Goal: Information Seeking & Learning: Learn about a topic

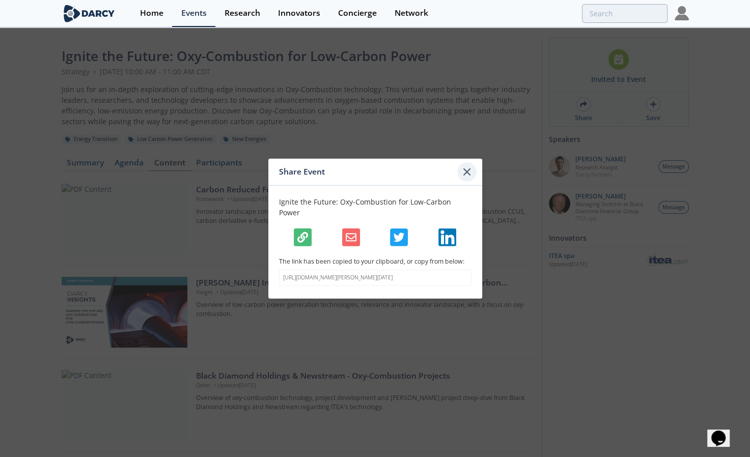
click at [460, 174] on div at bounding box center [466, 171] width 19 height 19
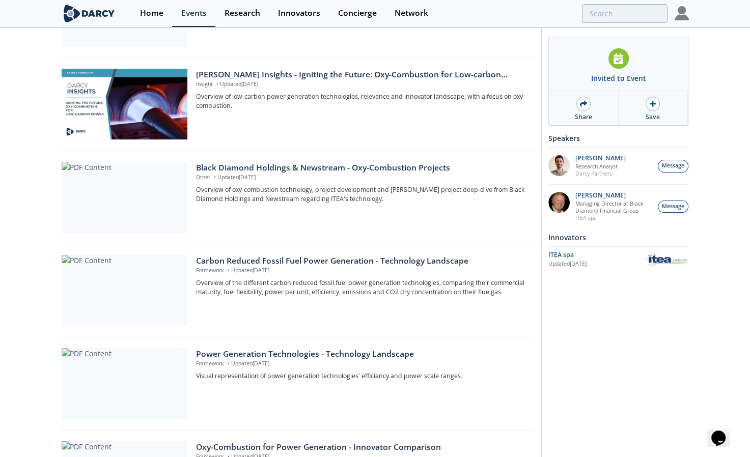
scroll to position [22, 0]
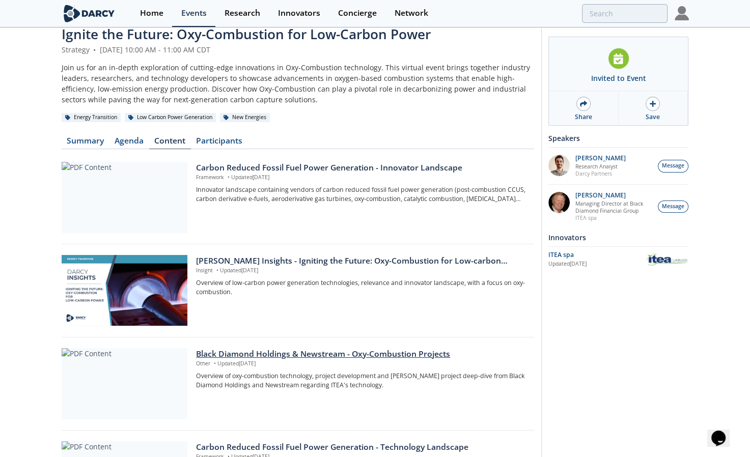
click at [268, 355] on div "Black Diamond Holdings & Newstream - Oxy-Combustion Projects" at bounding box center [361, 354] width 330 height 12
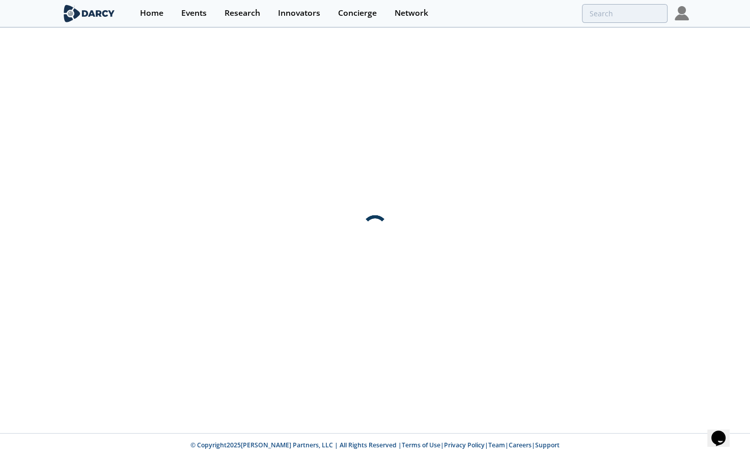
scroll to position [0, 0]
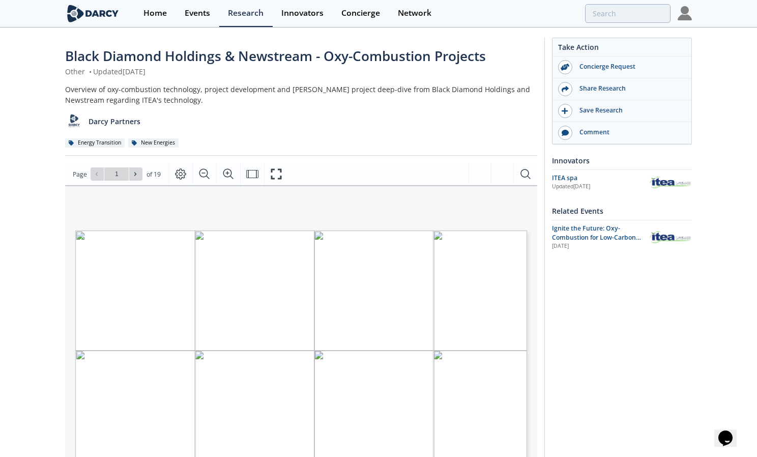
type input "2"
type input "3"
type input "4"
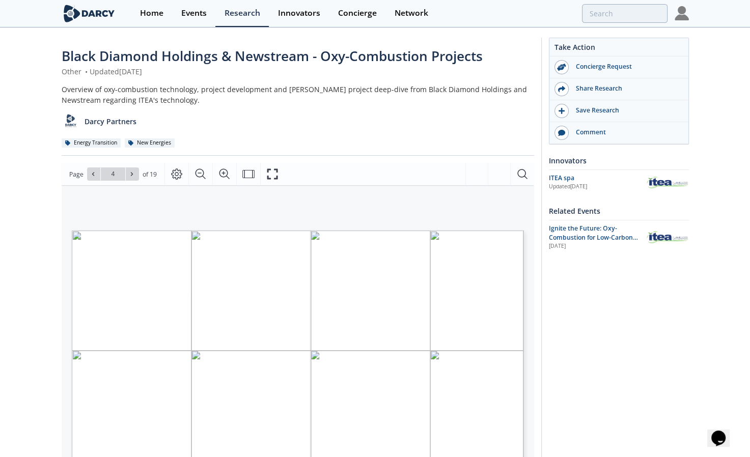
scroll to position [186, 0]
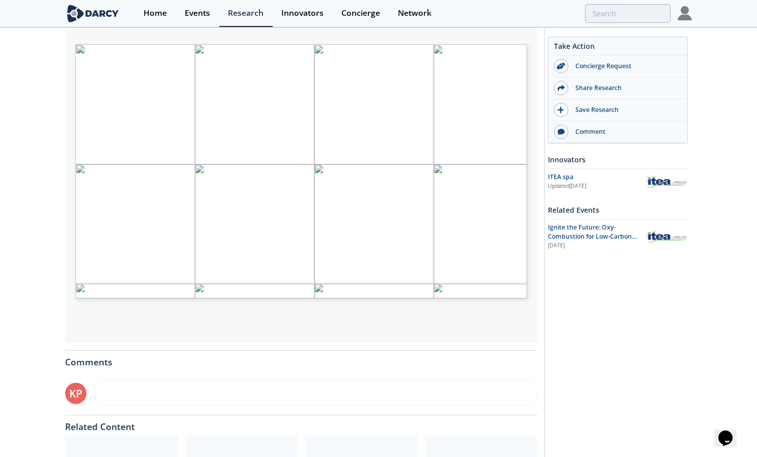
type input "6"
click at [258, 164] on span "Page 6" at bounding box center [455, 264] width 700 height 423
type input "7"
type input "8"
type input "9"
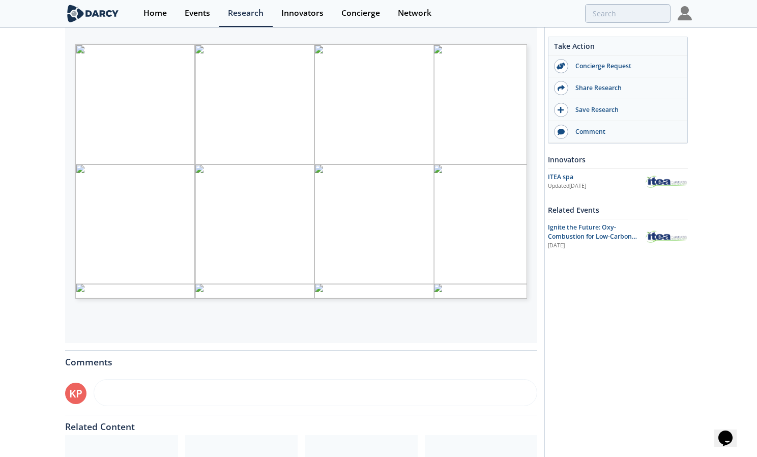
type input "10"
type input "11"
type input "12"
type input "13"
type input "14"
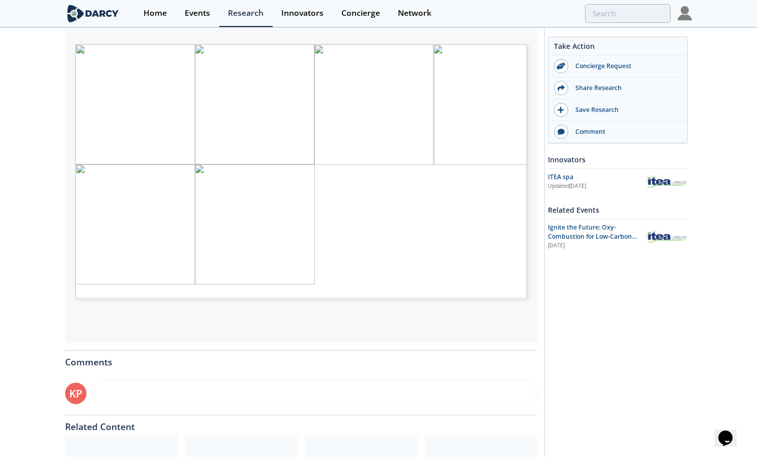
type input "16"
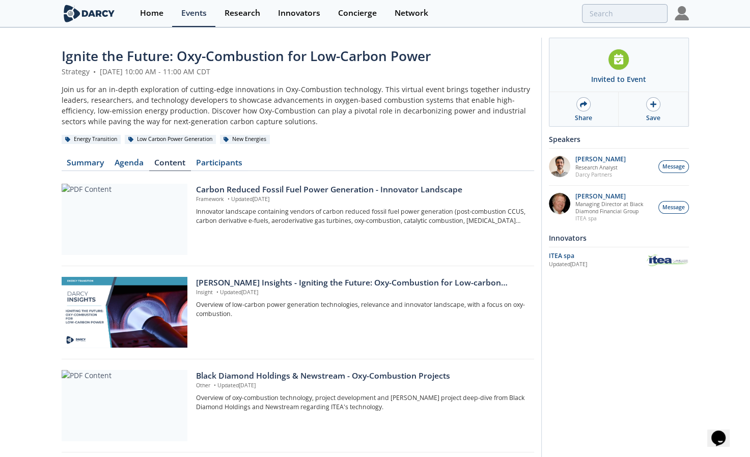
scroll to position [186, 0]
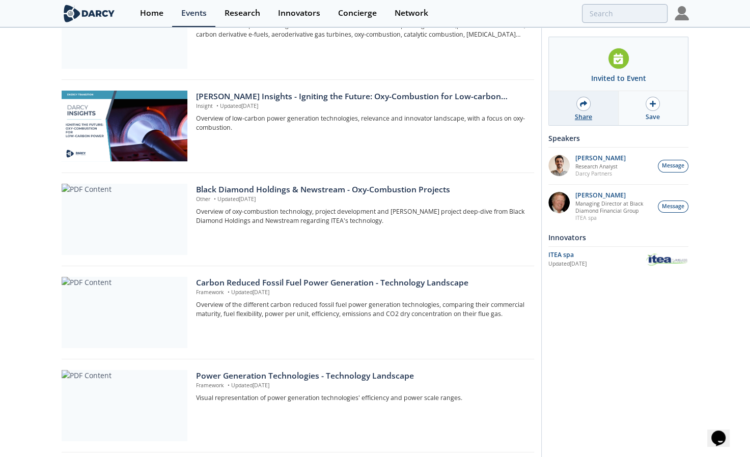
click at [584, 104] on icon at bounding box center [583, 103] width 7 height 6
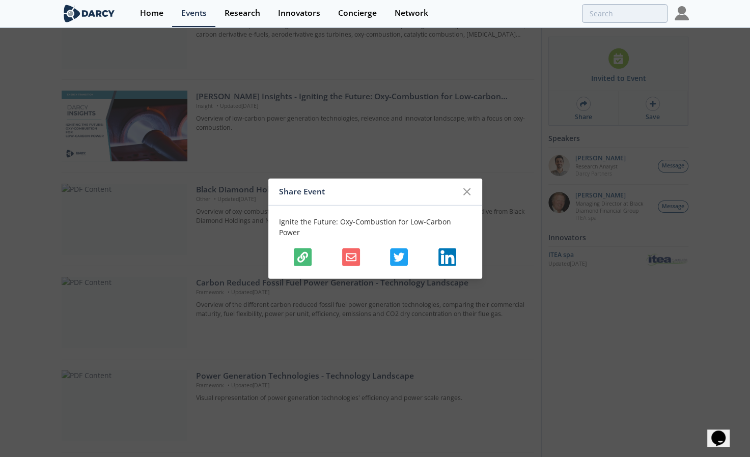
click at [297, 252] on icon "button" at bounding box center [302, 257] width 11 height 11
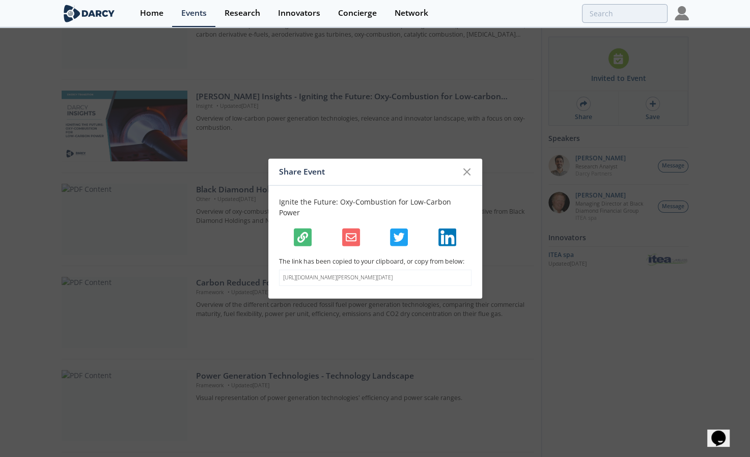
click at [396, 74] on div "Share Event Ignite the Future: Oxy-Combustion for Low-Carbon Power The link has…" at bounding box center [375, 228] width 750 height 457
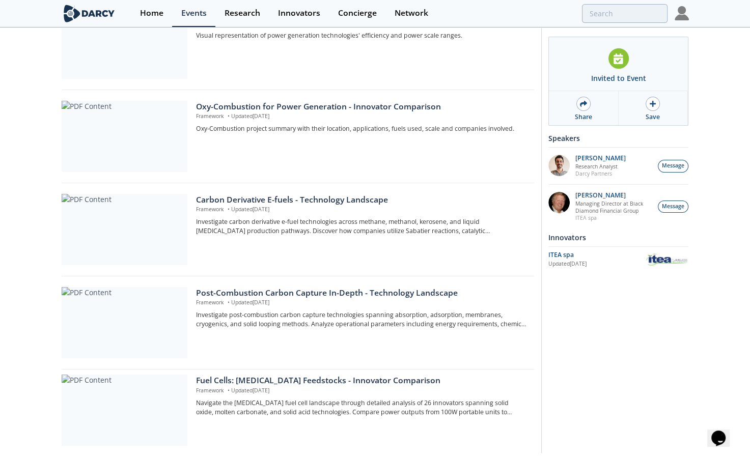
scroll to position [582, 0]
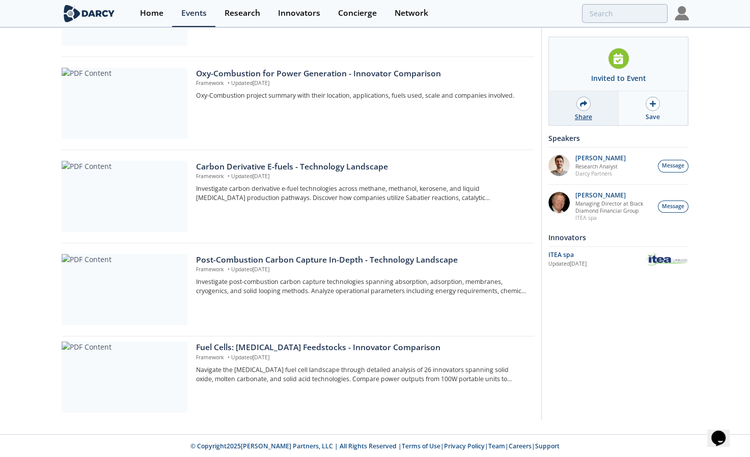
click at [588, 107] on div at bounding box center [583, 104] width 14 height 14
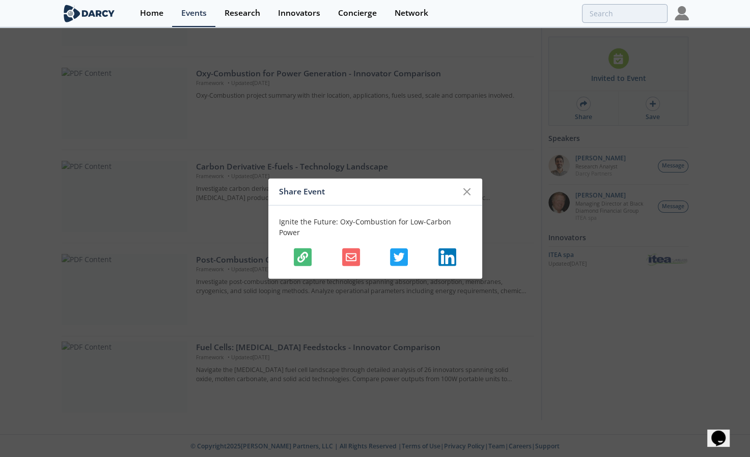
click at [300, 252] on icon "button" at bounding box center [302, 257] width 11 height 11
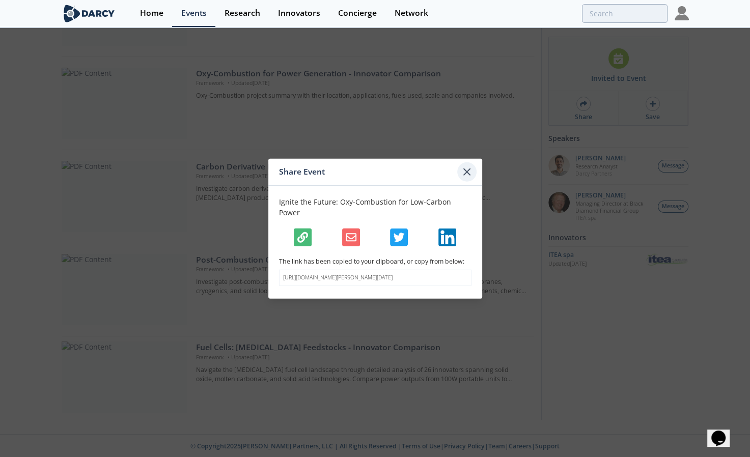
click at [471, 176] on icon at bounding box center [467, 172] width 12 height 12
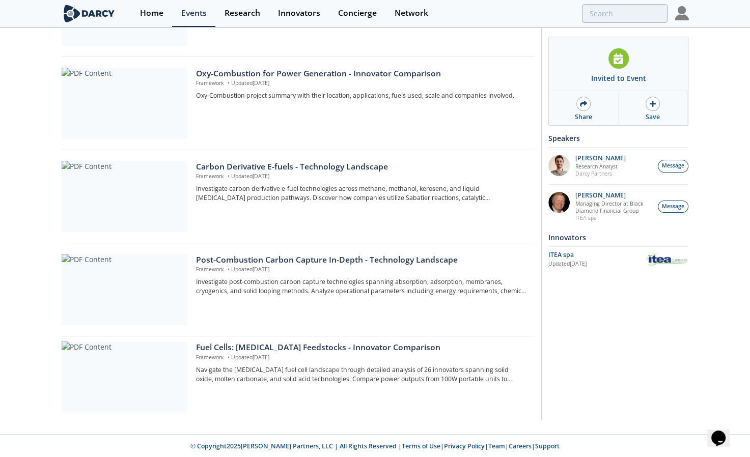
click at [530, 16] on div at bounding box center [555, 13] width 223 height 19
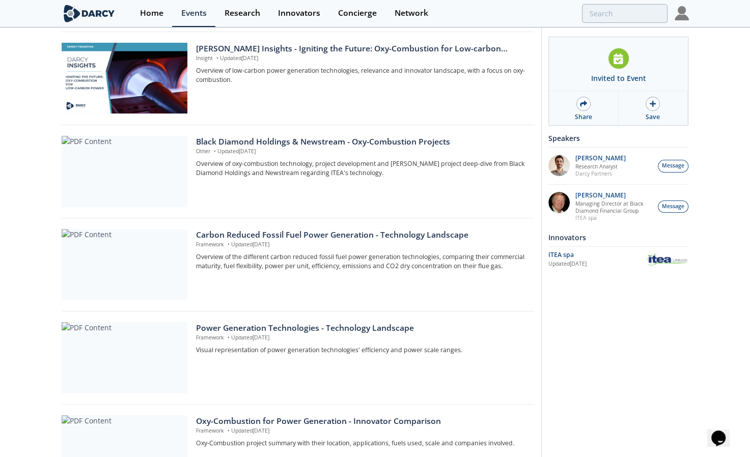
scroll to position [0, 0]
